Goal: Find specific page/section: Find specific page/section

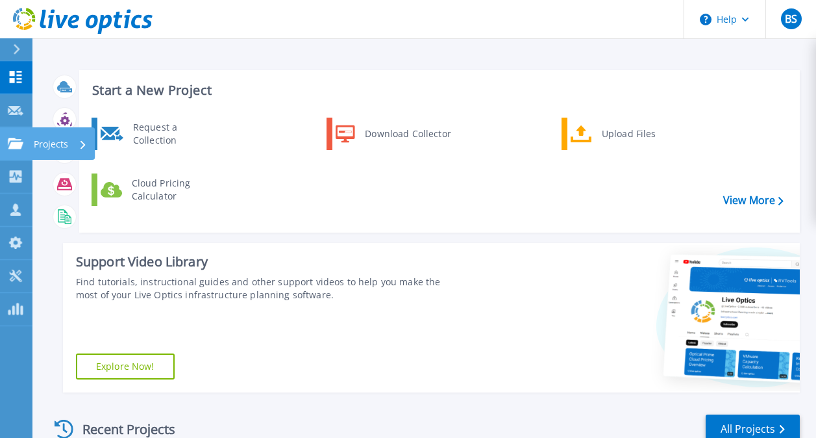
click at [16, 138] on div at bounding box center [16, 144] width 16 height 12
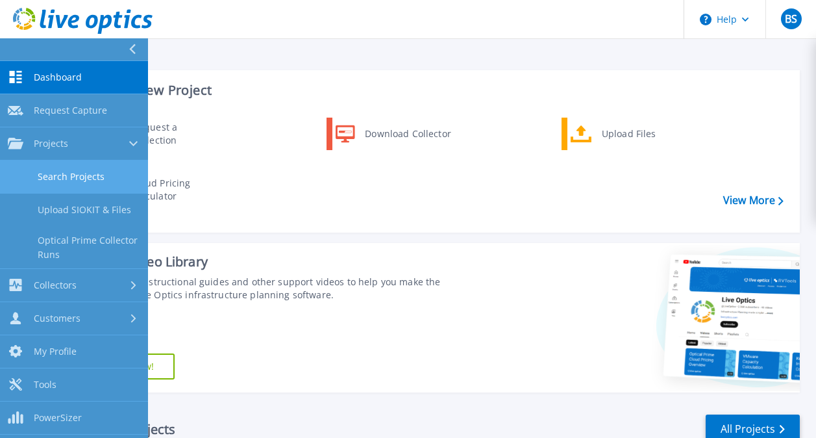
click at [73, 173] on link "Search Projects" at bounding box center [74, 176] width 148 height 33
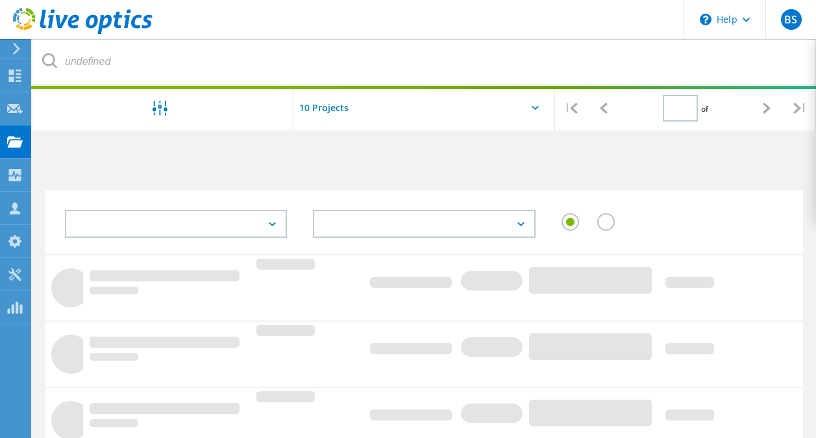
type input "1"
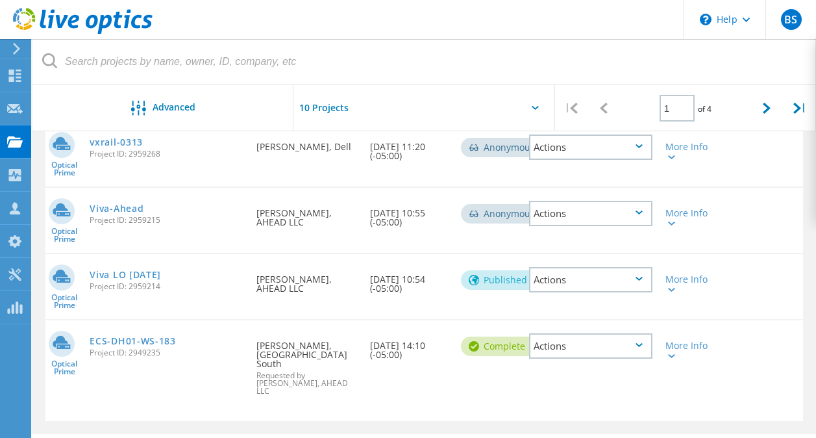
scroll to position [580, 0]
